Goal: Information Seeking & Learning: Find specific fact

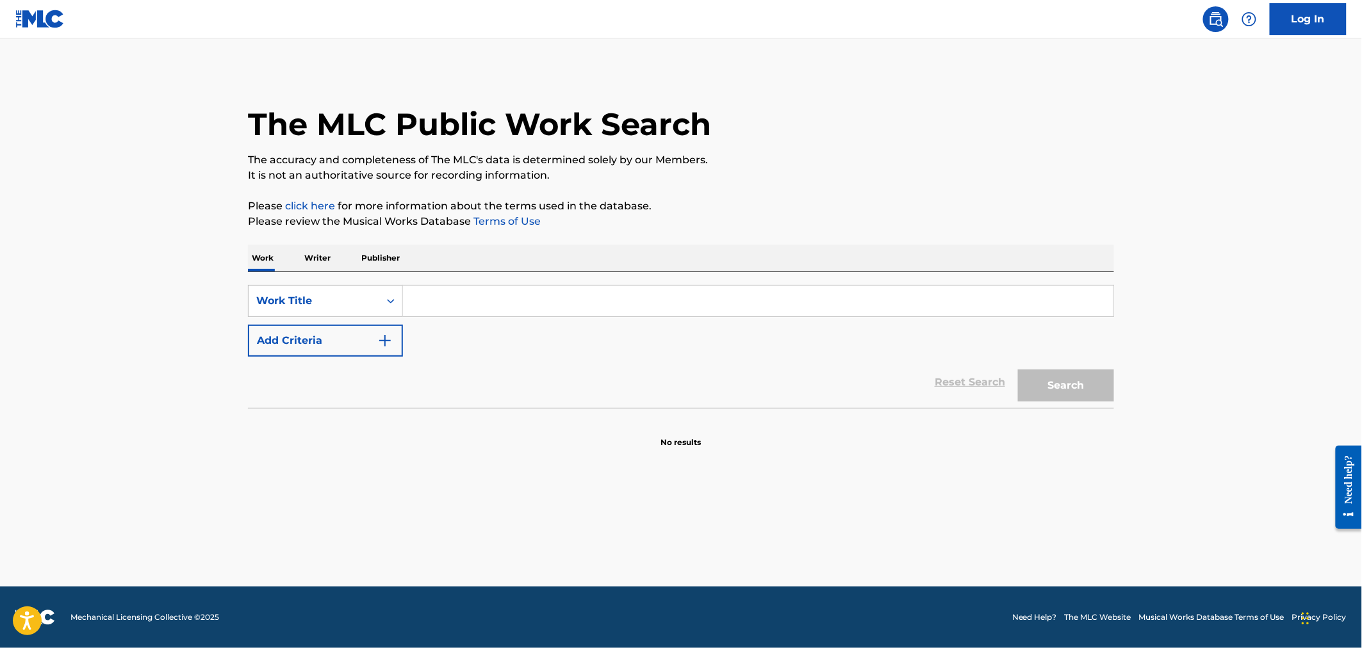
click at [443, 298] on input "Search Form" at bounding box center [758, 301] width 711 height 31
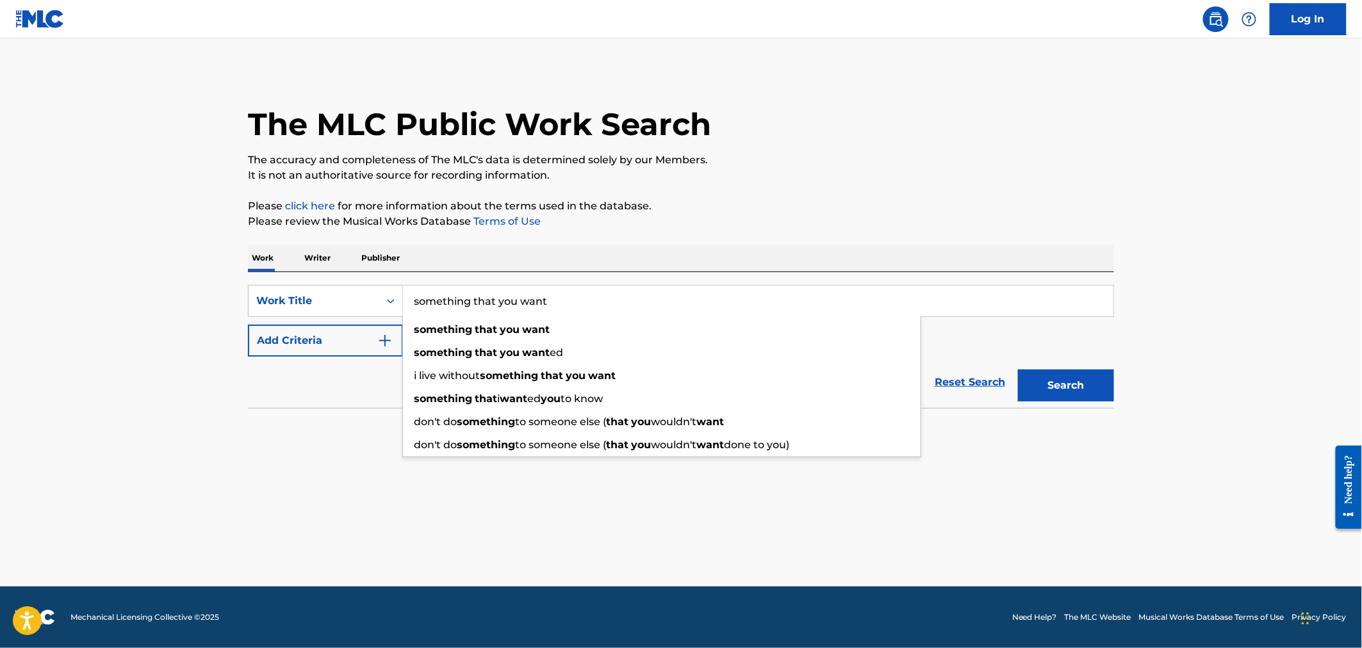
type input "something that you want"
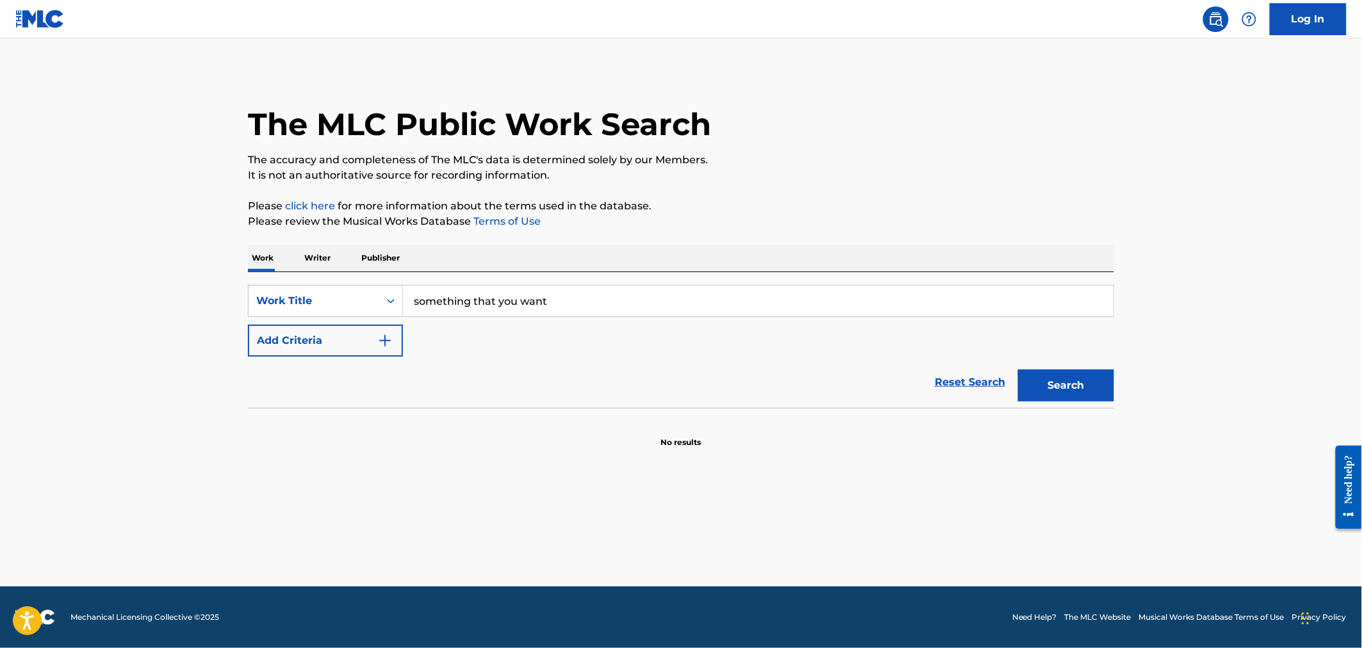
click at [327, 341] on button "Add Criteria" at bounding box center [325, 341] width 155 height 32
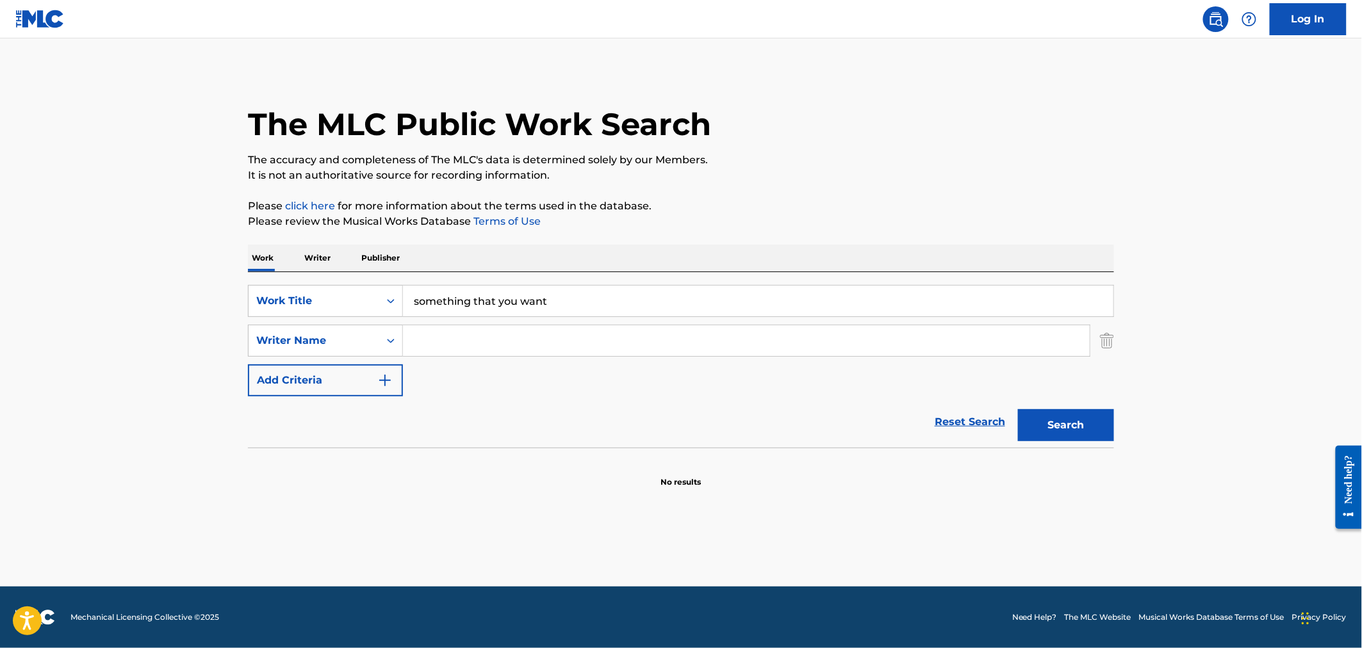
click at [467, 340] on input "Search Form" at bounding box center [746, 341] width 687 height 31
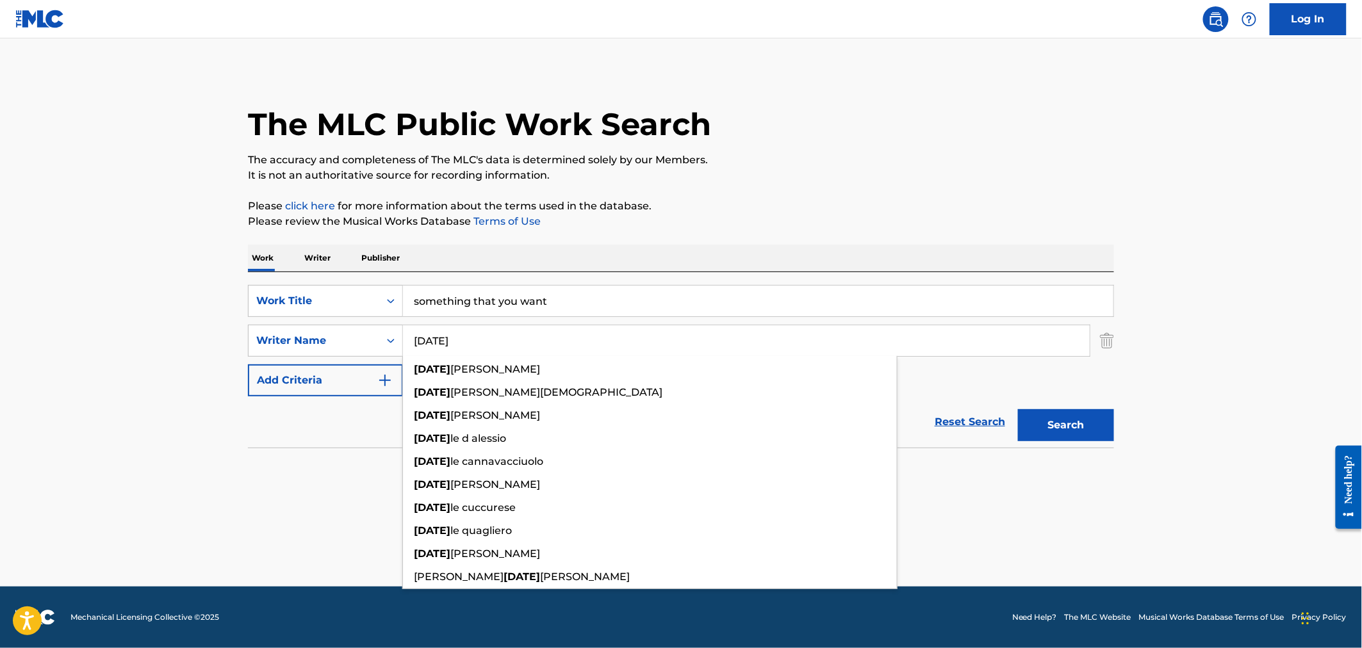
type input "[DATE]"
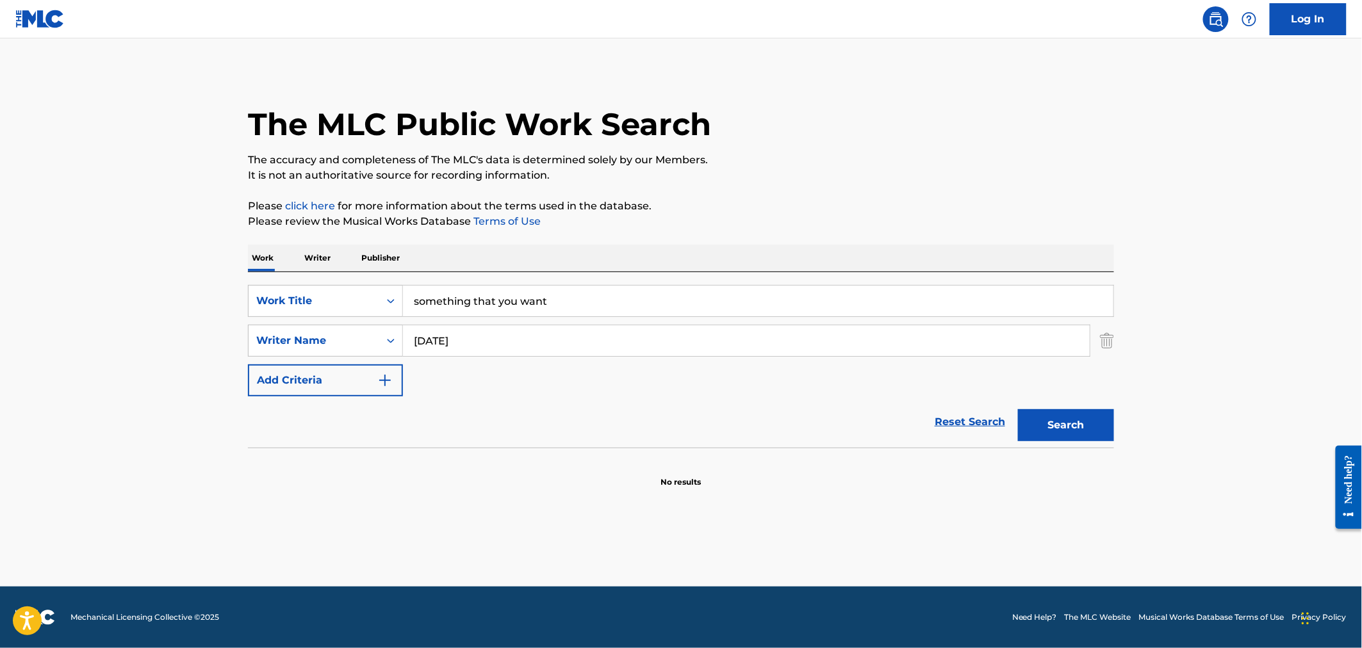
click at [1079, 421] on button "Search" at bounding box center [1066, 425] width 96 height 32
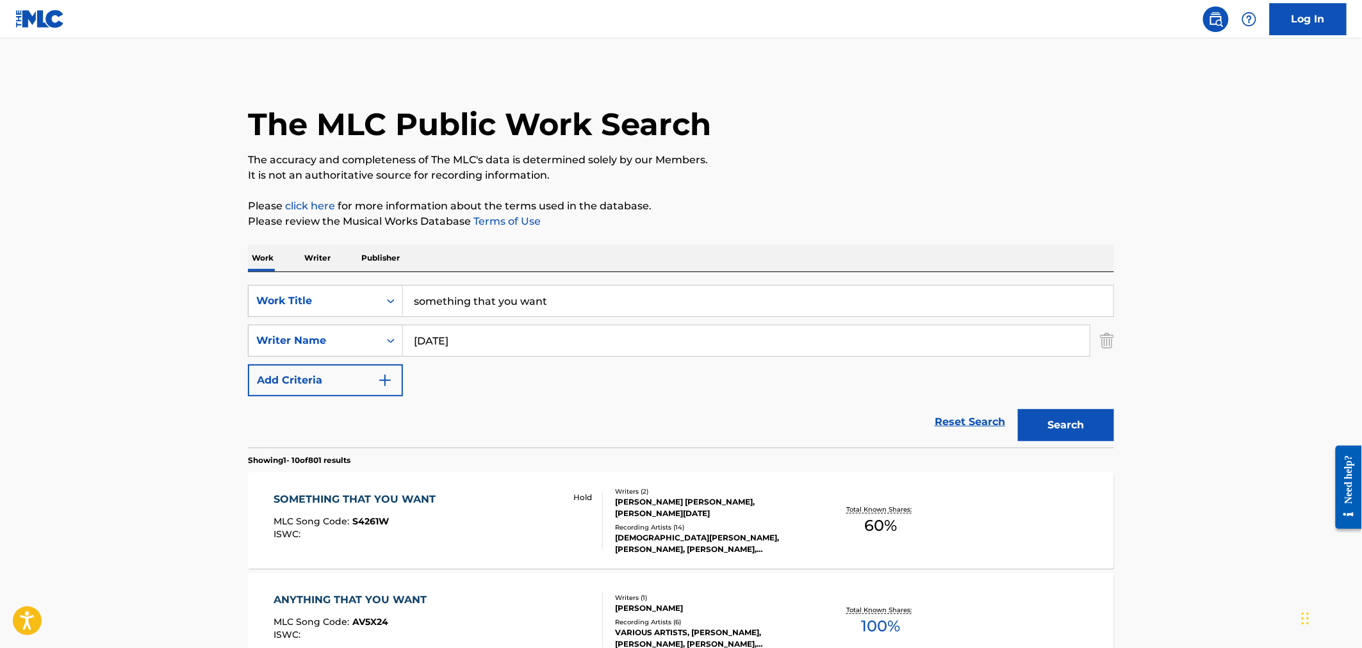
click at [772, 524] on div "Recording Artists ( 14 )" at bounding box center [712, 528] width 194 height 10
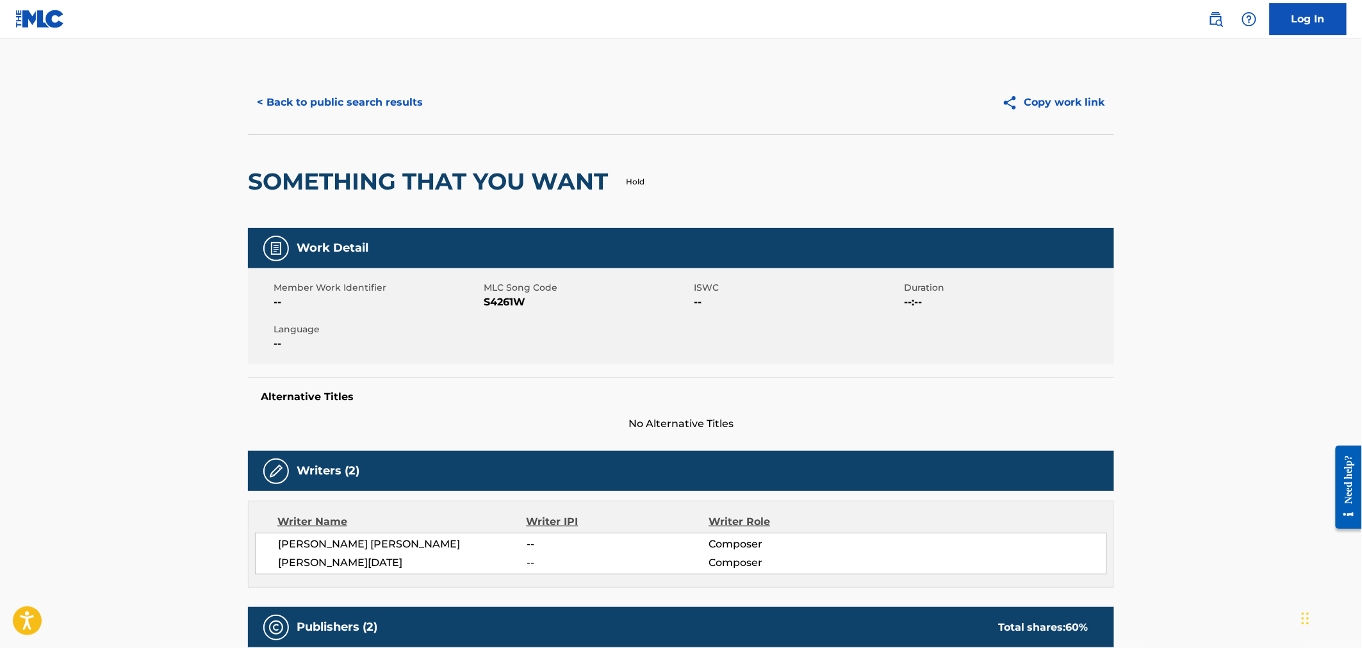
click at [290, 97] on button "< Back to public search results" at bounding box center [340, 103] width 184 height 32
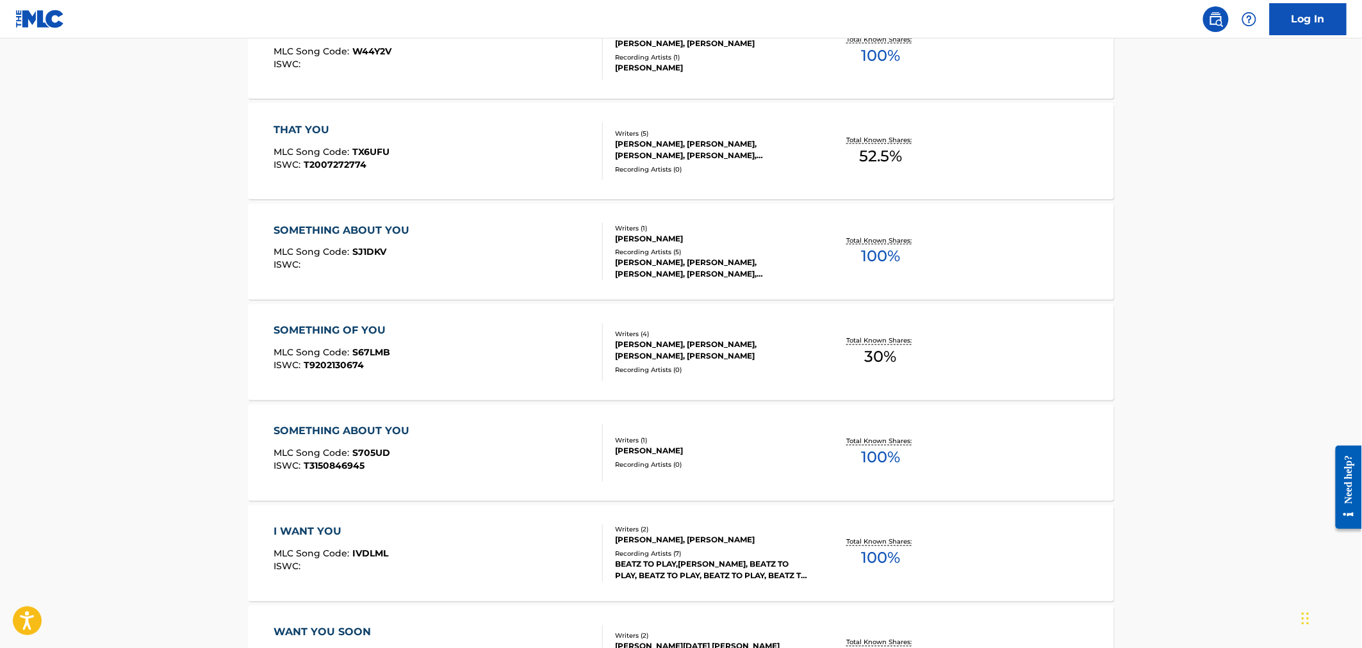
scroll to position [783, 0]
